Goal: Obtain resource: Obtain resource

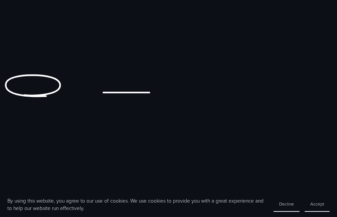
scroll to position [293, 0]
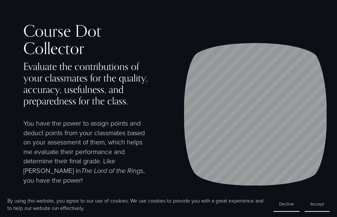
scroll to position [422, 0]
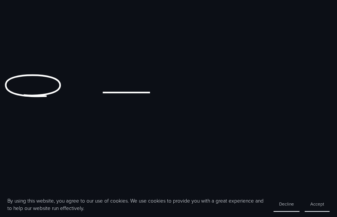
scroll to position [294, 0]
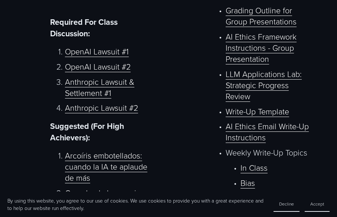
click at [275, 117] on link "Write-Up Template" at bounding box center [257, 111] width 63 height 11
click at [243, 117] on link "Write-Up Template" at bounding box center [257, 111] width 63 height 11
click at [243, 135] on link "AI Ethics Email Write-Up Instructions" at bounding box center [267, 132] width 83 height 22
click at [250, 82] on link "LLM Applications Lab: Strategic Progress Review" at bounding box center [264, 85] width 76 height 33
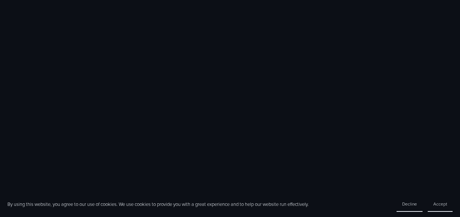
scroll to position [503, 0]
